Goal: Task Accomplishment & Management: Use online tool/utility

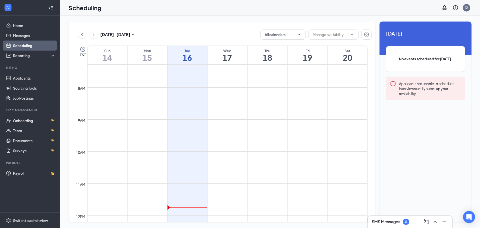
scroll to position [196, 0]
click at [24, 81] on link "Applicants" at bounding box center [34, 78] width 43 height 10
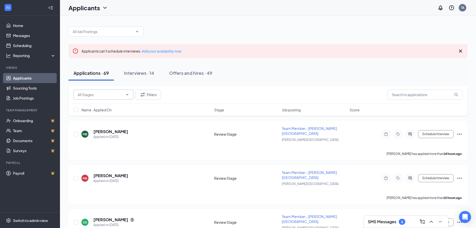
click at [107, 92] on input "text" at bounding box center [101, 95] width 46 height 6
click at [442, 95] on input "text" at bounding box center [425, 95] width 75 height 10
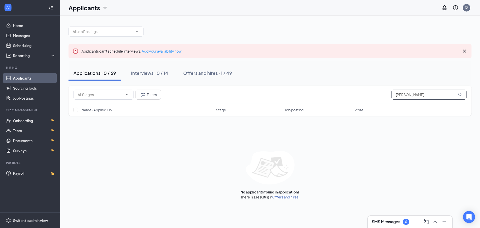
type input "Featherstone"
click at [289, 197] on link "Offers and hires" at bounding box center [285, 197] width 26 height 5
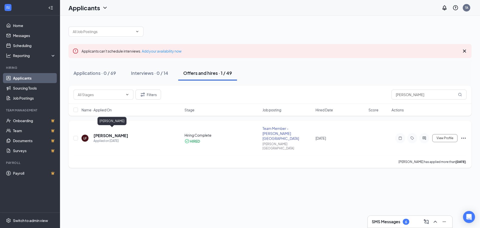
click at [128, 133] on h5 "[PERSON_NAME]" at bounding box center [111, 136] width 35 height 6
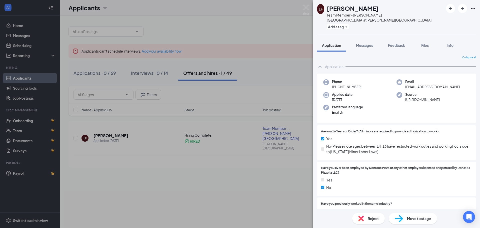
click at [474, 7] on icon "Ellipses" at bounding box center [473, 9] width 6 height 6
click at [436, 23] on link "View full application" at bounding box center [446, 20] width 54 height 5
click at [474, 8] on icon "Ellipses" at bounding box center [473, 9] width 6 height 6
